Goal: Navigation & Orientation: Find specific page/section

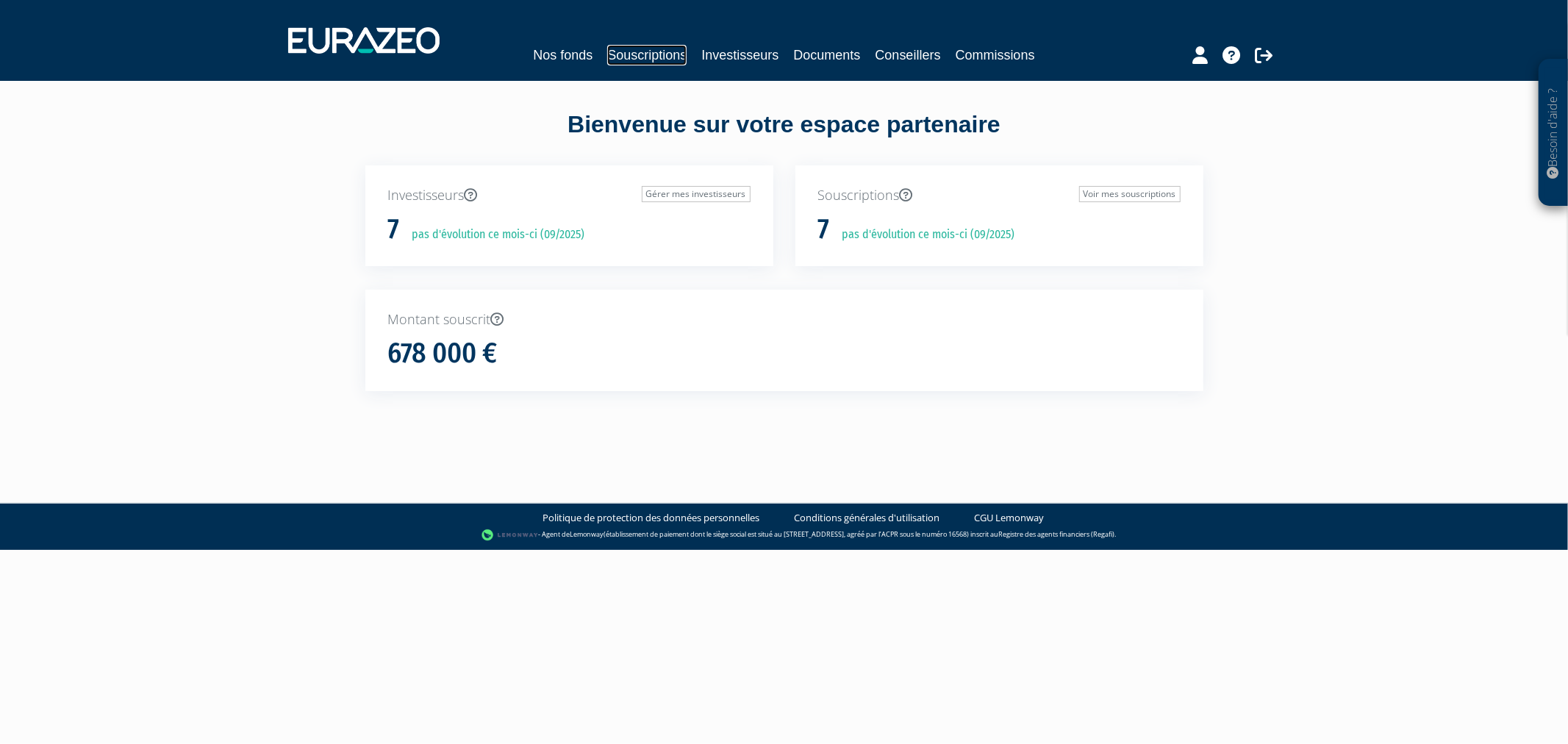
click at [646, 51] on link "Souscriptions" at bounding box center [646, 55] width 79 height 21
click at [636, 59] on div "Nos fonds Souscriptions Investisseurs Documents Conseillers" at bounding box center [784, 55] width 676 height 21
click at [654, 59] on link "Souscriptions" at bounding box center [693, 55] width 79 height 21
